Goal: Register for event/course

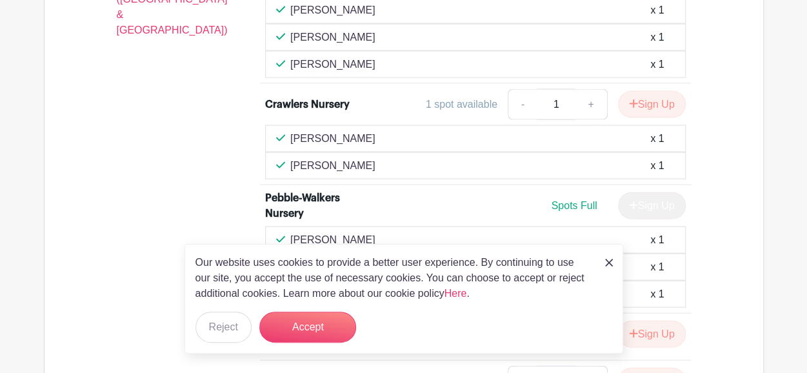
scroll to position [1368, 0]
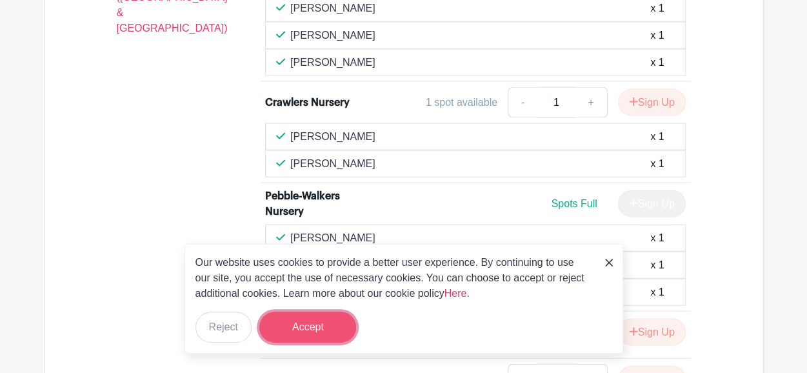
click at [281, 331] on button "Accept" at bounding box center [307, 327] width 97 height 31
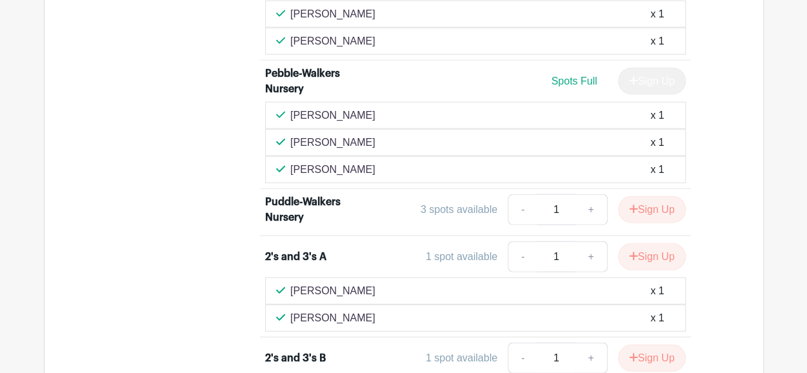
scroll to position [1491, 0]
click at [661, 223] on button "Sign Up" at bounding box center [652, 208] width 68 height 27
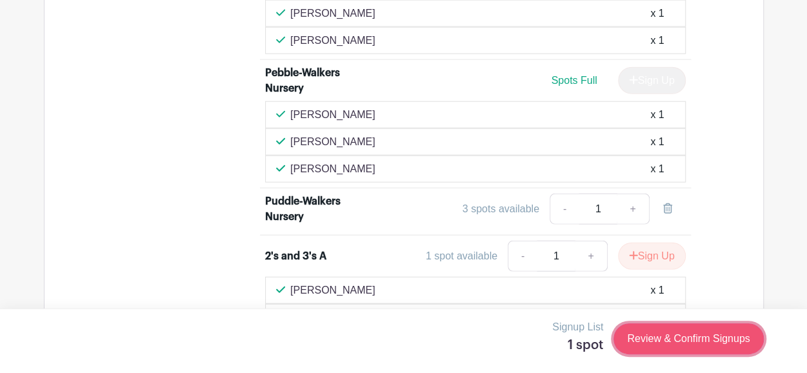
click at [649, 337] on link "Review & Confirm Signups" at bounding box center [689, 338] width 150 height 31
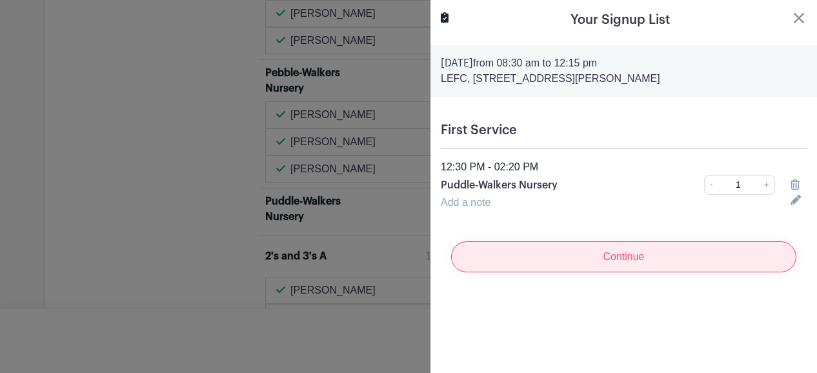
click at [610, 257] on input "Continue" at bounding box center [623, 256] width 345 height 31
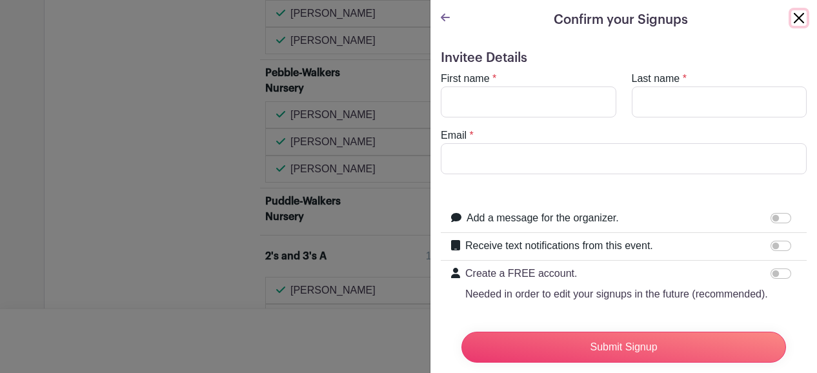
click at [793, 18] on button "Close" at bounding box center [798, 17] width 15 height 15
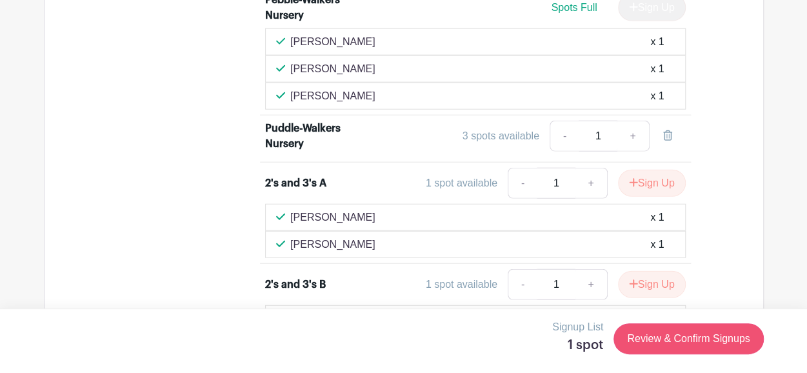
scroll to position [1565, 0]
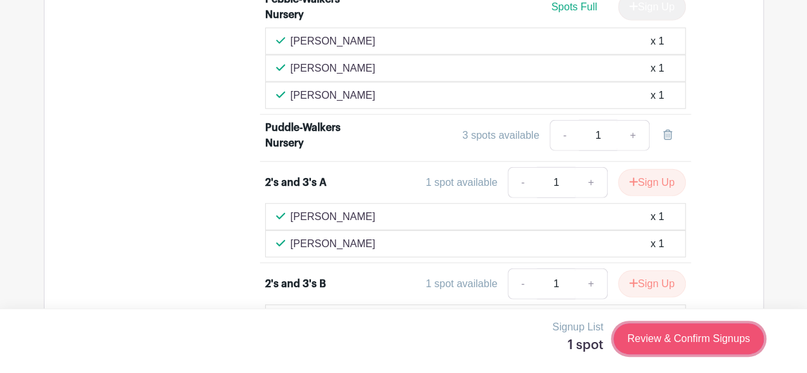
click at [668, 337] on link "Review & Confirm Signups" at bounding box center [689, 338] width 150 height 31
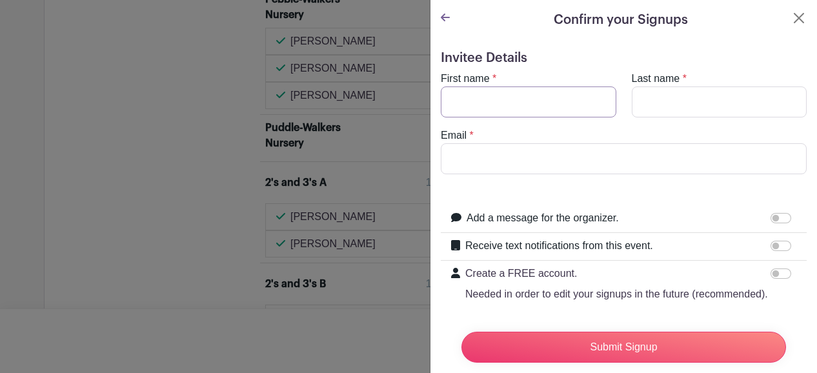
click at [539, 95] on input "First name" at bounding box center [528, 101] width 175 height 31
type input "[PERSON_NAME]"
click at [501, 166] on input "Email" at bounding box center [624, 158] width 366 height 31
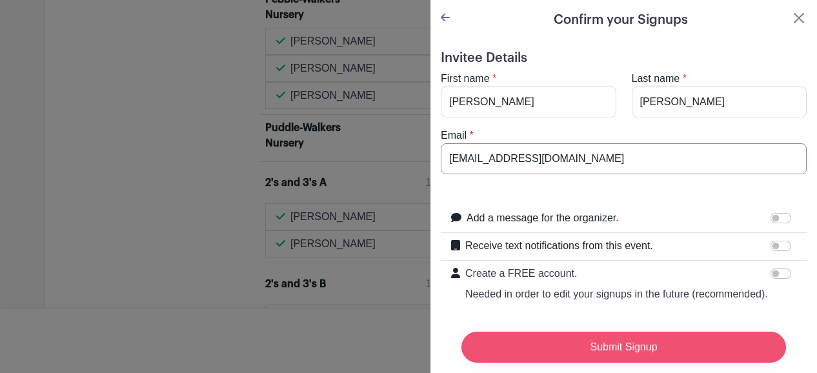
type input "[EMAIL_ADDRESS][DOMAIN_NAME]"
click at [656, 340] on input "Submit Signup" at bounding box center [623, 347] width 325 height 31
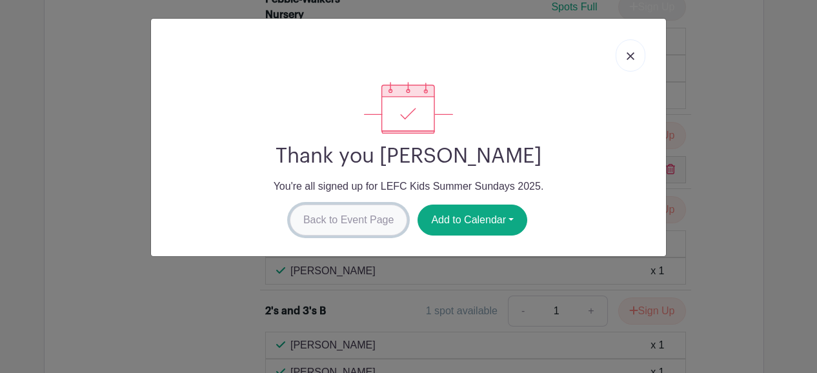
click at [363, 208] on link "Back to Event Page" at bounding box center [349, 220] width 118 height 31
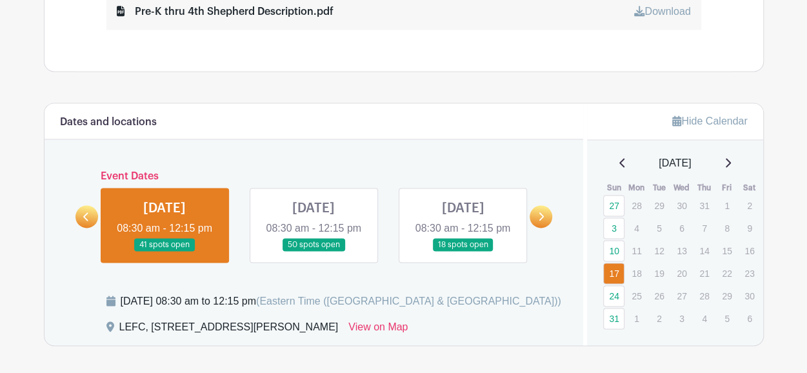
scroll to position [789, 0]
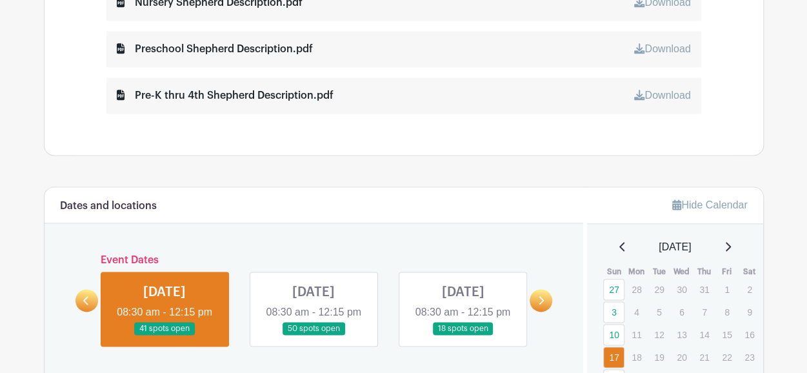
click at [314, 335] on link at bounding box center [314, 335] width 0 height 0
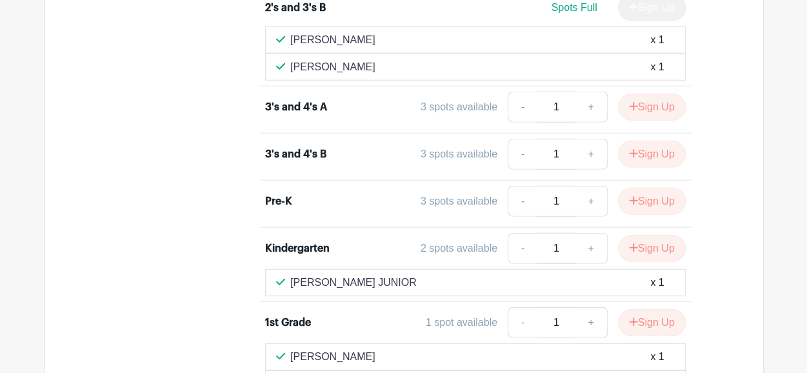
scroll to position [1676, 0]
